Goal: Transaction & Acquisition: Purchase product/service

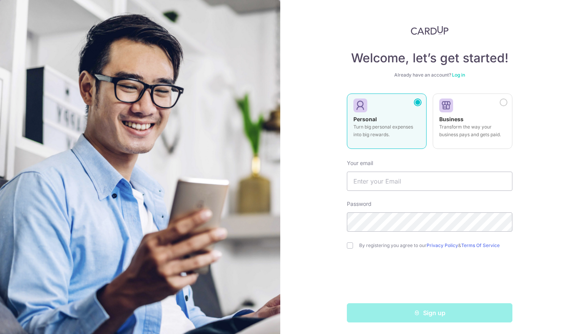
scroll to position [2, 0]
click at [395, 184] on input "text" at bounding box center [430, 180] width 166 height 19
type input "wansean1@gmail.com"
click at [347, 247] on input "checkbox" at bounding box center [350, 245] width 6 height 6
checkbox input "true"
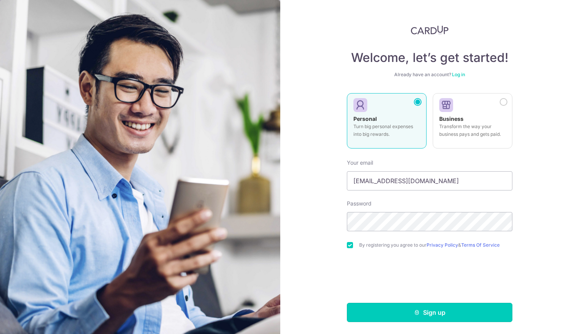
click at [406, 311] on button "Sign up" at bounding box center [430, 312] width 166 height 19
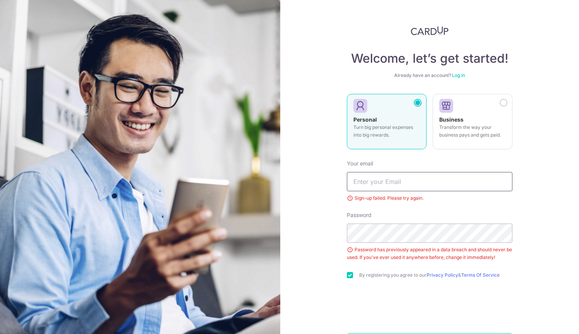
click at [369, 184] on input "text" at bounding box center [430, 181] width 166 height 19
click at [338, 259] on div "Welcome, let’s get started! Already have an account? Log in Personal Turn big p…" at bounding box center [429, 167] width 299 height 334
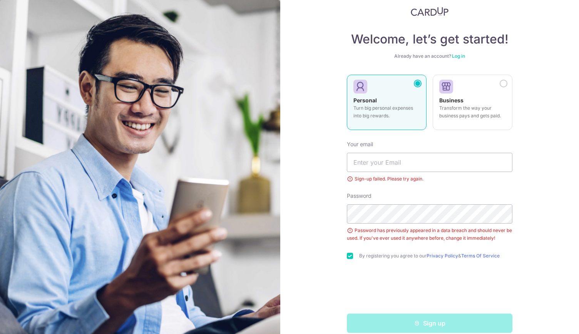
scroll to position [31, 0]
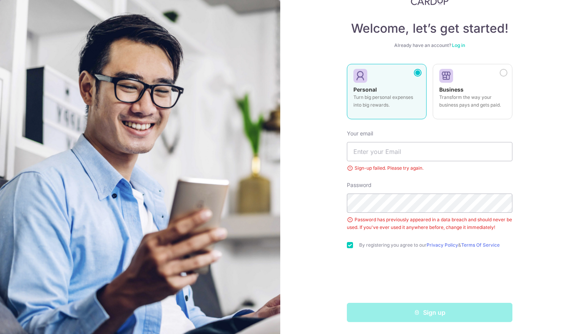
click at [460, 44] on link "Log in" at bounding box center [458, 45] width 13 height 6
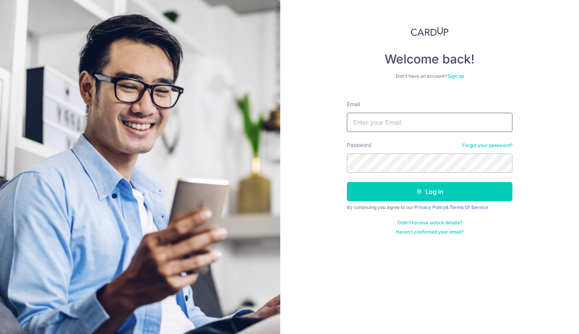
click at [397, 124] on input "Email" at bounding box center [430, 122] width 166 height 19
type input "wansean1@gmail.com"
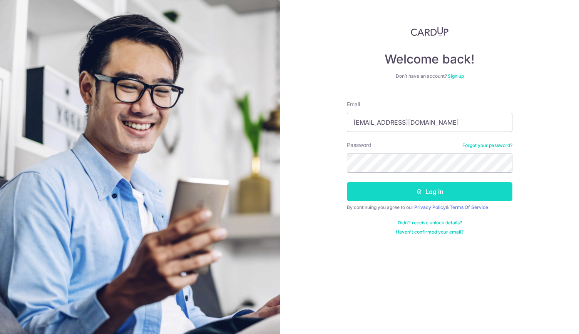
click at [412, 187] on button "Log in" at bounding box center [430, 191] width 166 height 19
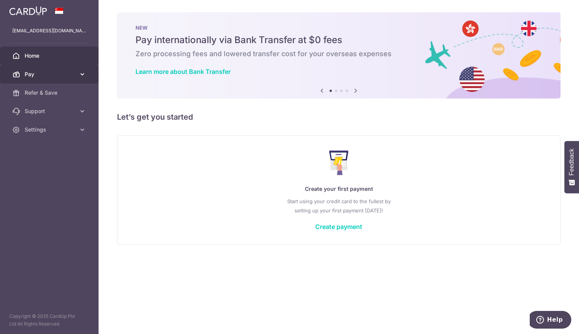
click at [65, 72] on span "Pay" at bounding box center [50, 74] width 51 height 8
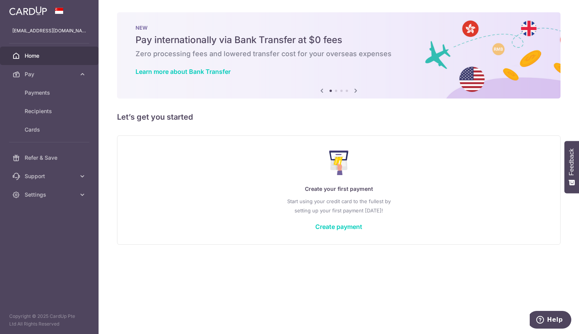
click at [221, 194] on p "Create your first payment" at bounding box center [339, 188] width 412 height 9
click at [333, 224] on link "Create payment" at bounding box center [338, 227] width 47 height 8
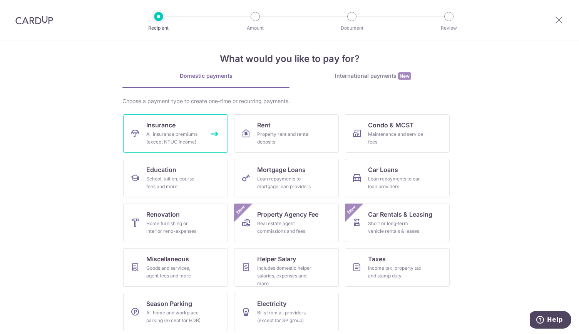
scroll to position [10, 0]
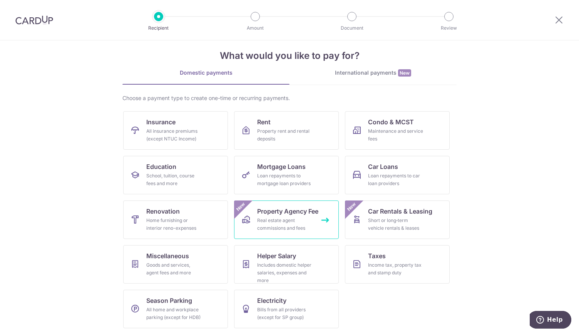
click at [302, 225] on div "Real estate agent commissions and fees" at bounding box center [284, 224] width 55 height 15
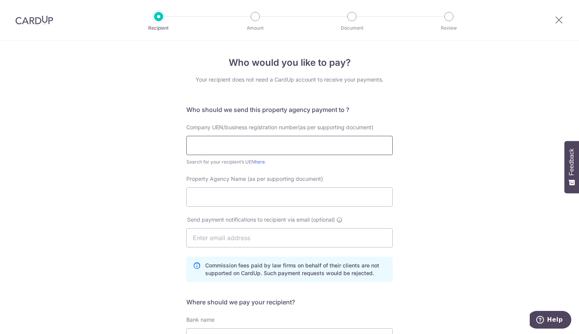
click at [226, 149] on input "text" at bounding box center [289, 145] width 206 height 19
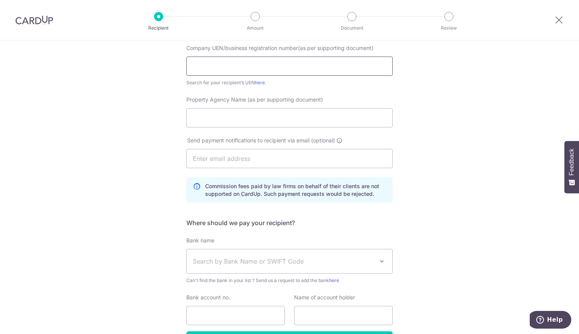
scroll to position [115, 0]
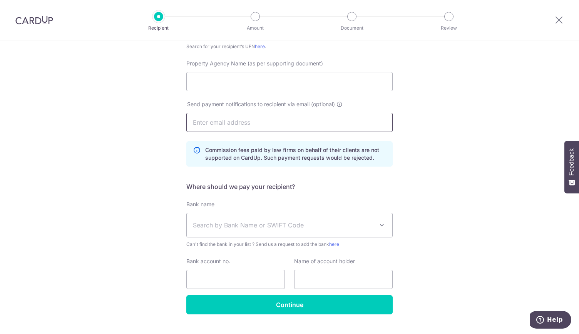
click at [215, 124] on input "text" at bounding box center [289, 122] width 206 height 19
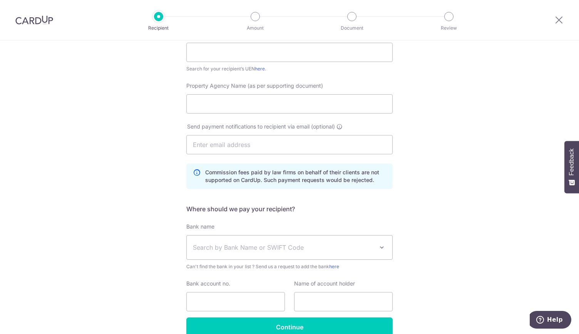
click at [170, 192] on div "Who would you like to pay? Your recipient does not need a CardUp account to rec…" at bounding box center [289, 160] width 579 height 426
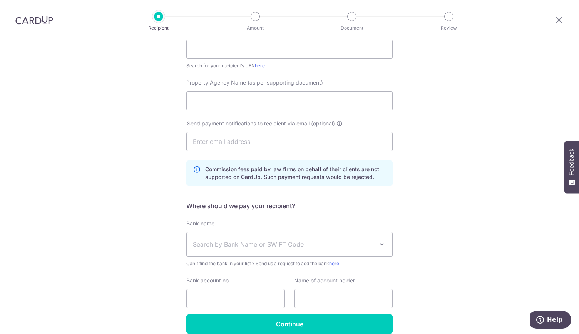
scroll to position [0, 0]
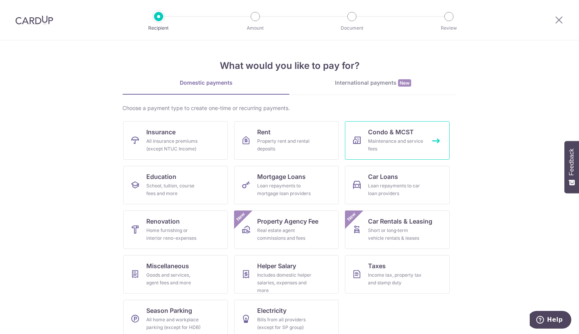
click at [365, 143] on link "Condo & MCST Maintenance and service fees" at bounding box center [397, 140] width 105 height 38
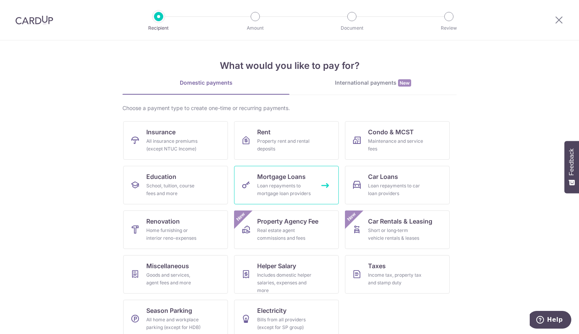
click at [286, 190] on div "Loan repayments to mortgage loan providers" at bounding box center [284, 189] width 55 height 15
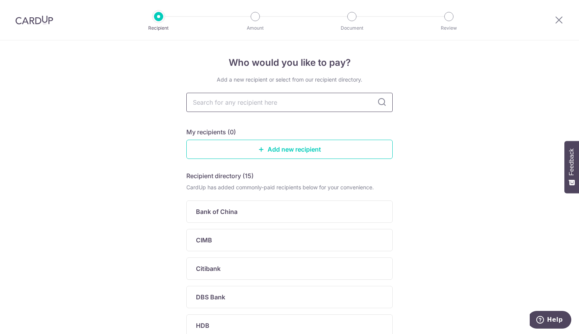
click at [235, 105] on input "text" at bounding box center [289, 102] width 206 height 19
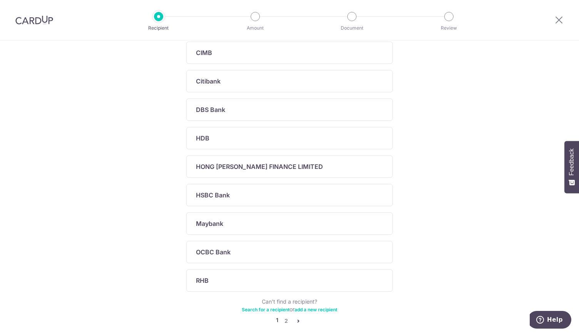
scroll to position [221, 0]
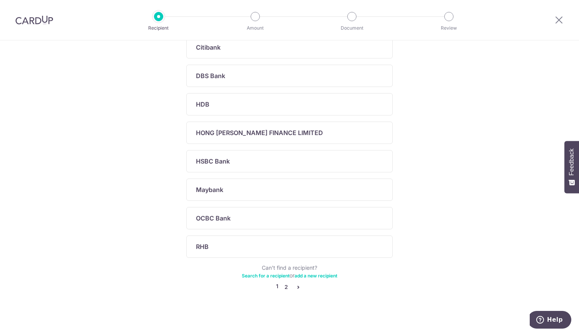
click at [285, 285] on link "2" at bounding box center [285, 287] width 9 height 9
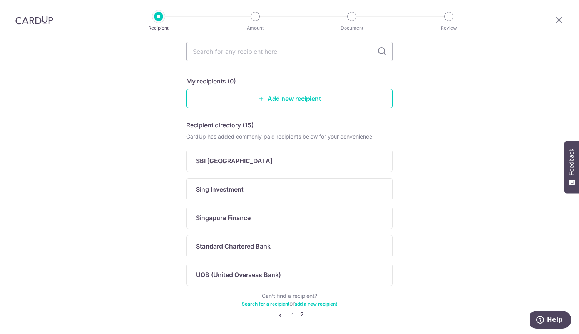
scroll to position [80, 0]
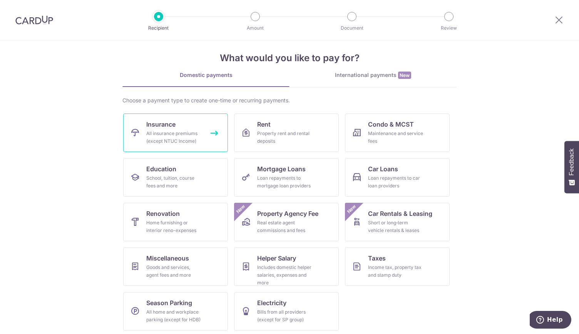
scroll to position [10, 0]
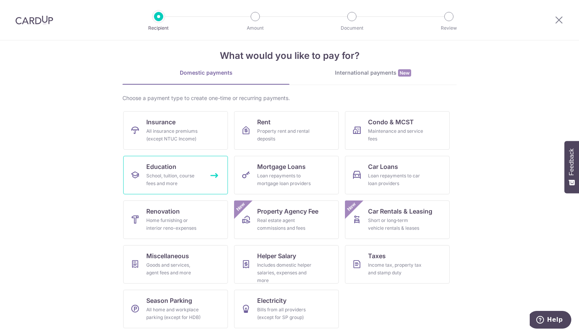
click at [174, 174] on div "School, tuition, course fees and more" at bounding box center [173, 179] width 55 height 15
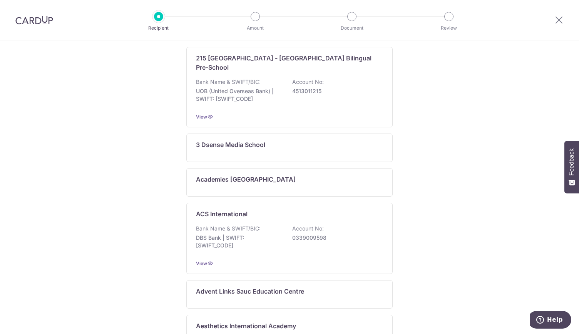
scroll to position [385, 0]
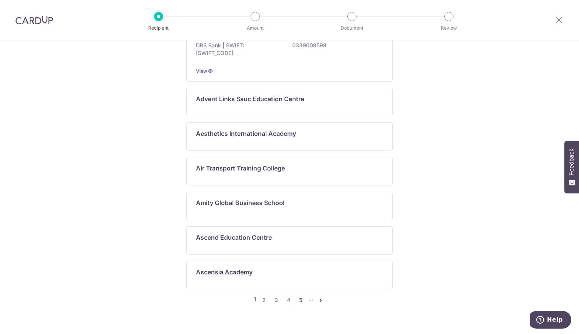
click at [299, 296] on link "5" at bounding box center [300, 300] width 9 height 9
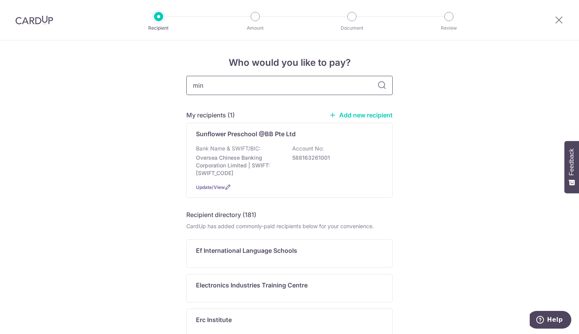
type input "mind"
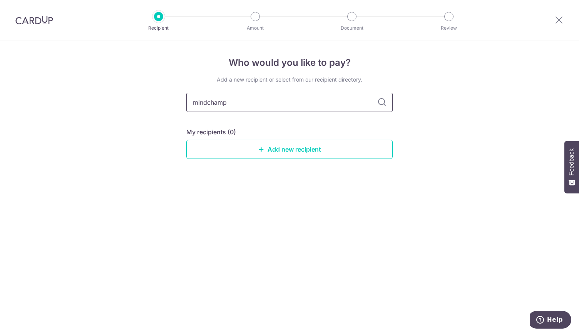
type input "mindchamps"
drag, startPoint x: 243, startPoint y: 101, endPoint x: 135, endPoint y: 102, distance: 108.2
click at [134, 100] on div "Who would you like to pay? Add a new recipient or select from our recipient dir…" at bounding box center [289, 187] width 579 height 294
click at [151, 98] on div "Who would you like to pay? Add a new recipient or select from our recipient dir…" at bounding box center [289, 187] width 579 height 294
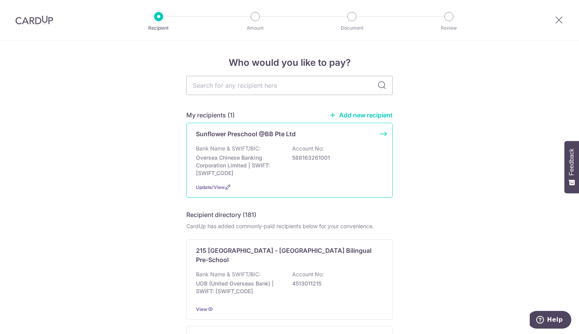
click at [266, 162] on p "Oversea Chinese Banking Corporation Limited | SWIFT: OCBCSGSGXXX" at bounding box center [239, 165] width 86 height 23
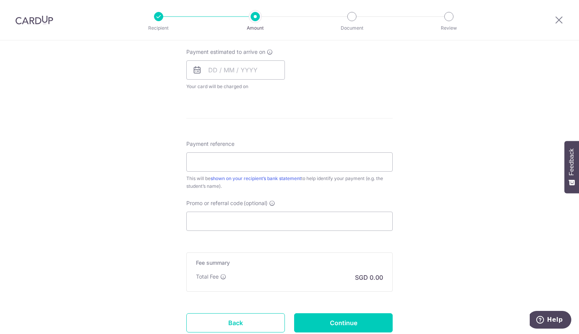
scroll to position [401, 0]
